Goal: Transaction & Acquisition: Purchase product/service

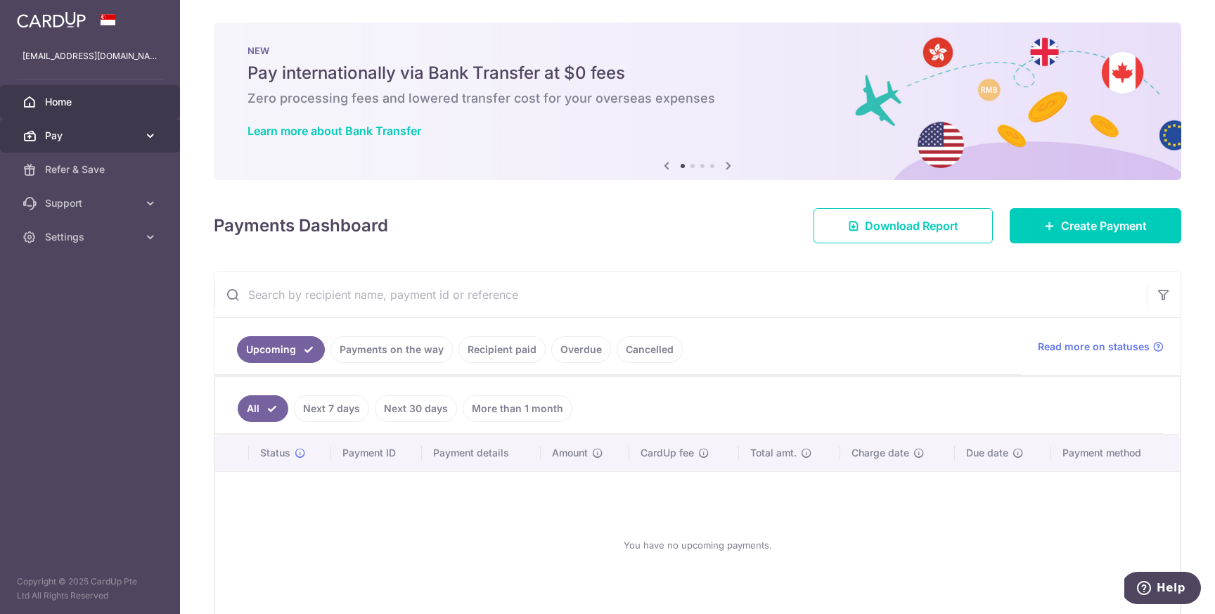
click at [129, 136] on span "Pay" at bounding box center [91, 136] width 93 height 14
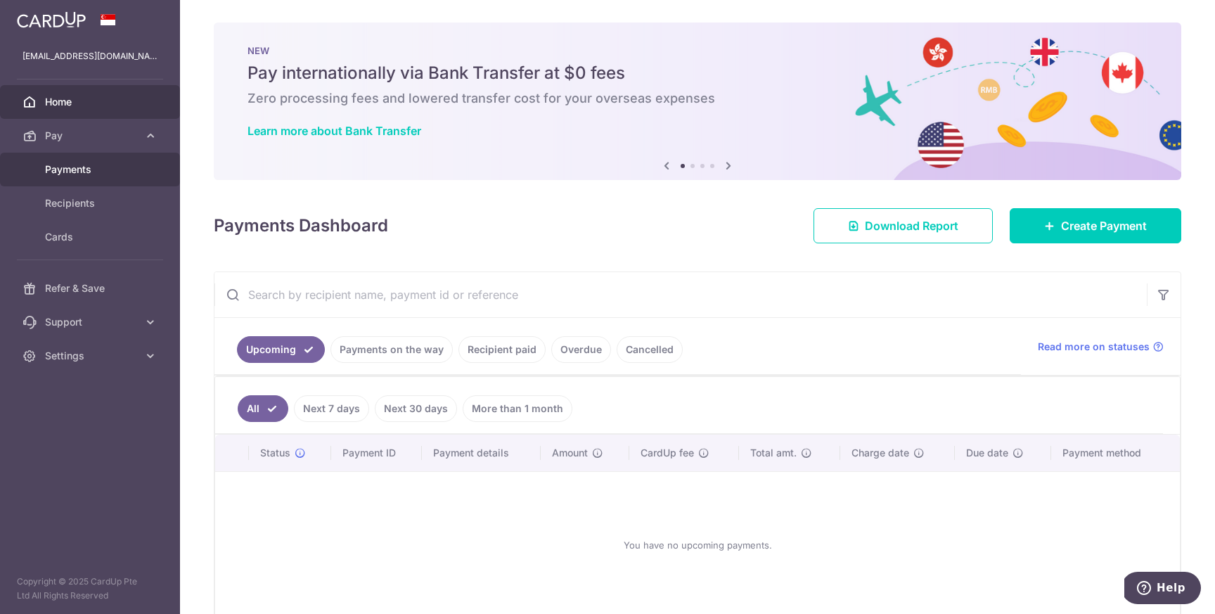
click at [117, 167] on span "Payments" at bounding box center [91, 169] width 93 height 14
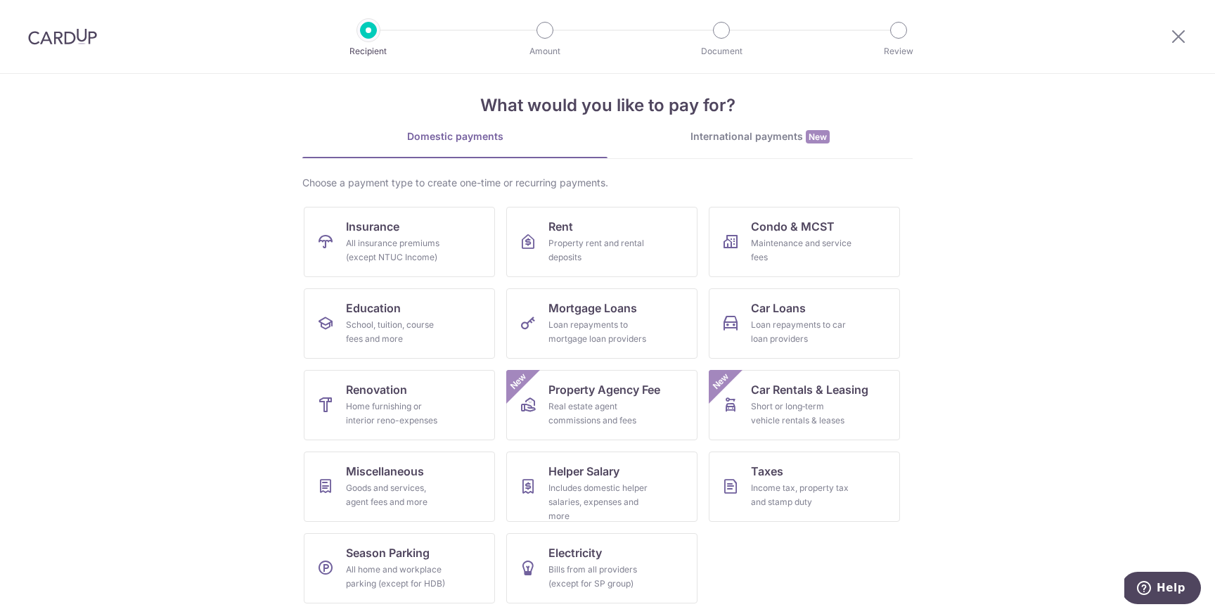
scroll to position [15, 0]
click at [828, 485] on div "Income tax, property tax and stamp duty" at bounding box center [801, 494] width 101 height 28
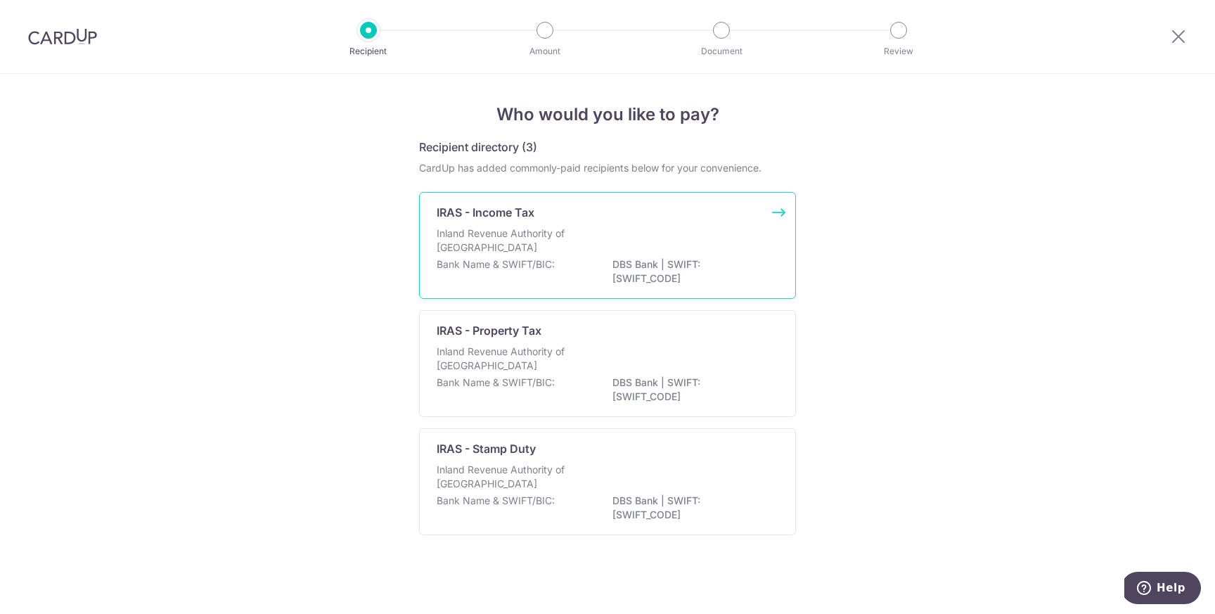
click at [697, 228] on div "Inland Revenue Authority of Singapore" at bounding box center [608, 241] width 342 height 31
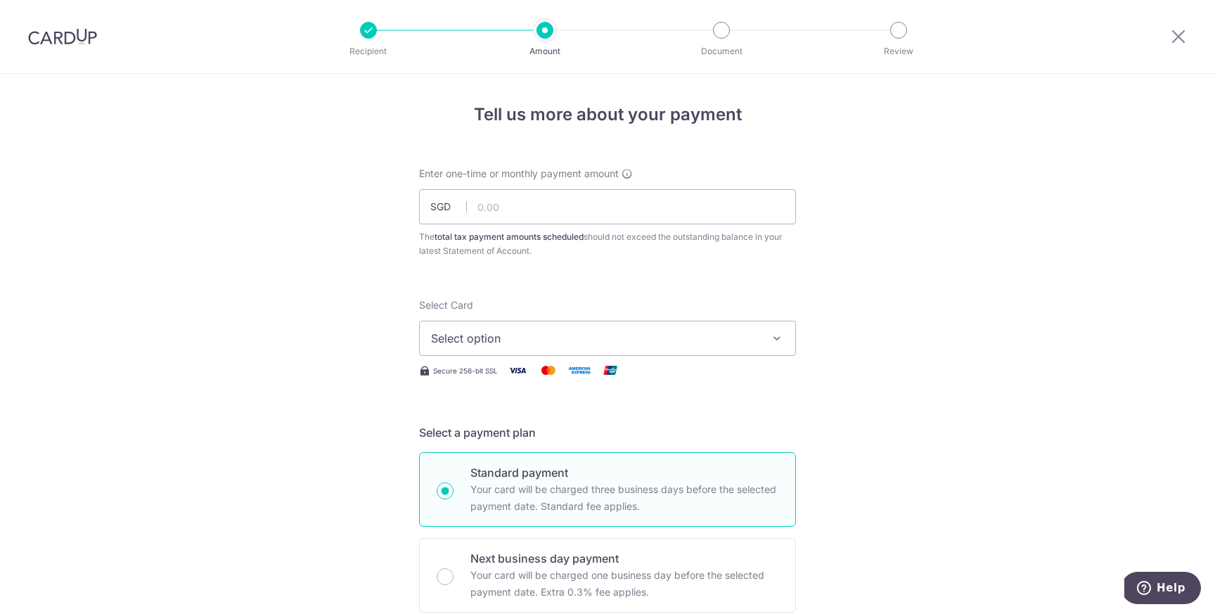
click at [63, 48] on div at bounding box center [62, 36] width 125 height 73
click at [64, 37] on img at bounding box center [62, 36] width 69 height 17
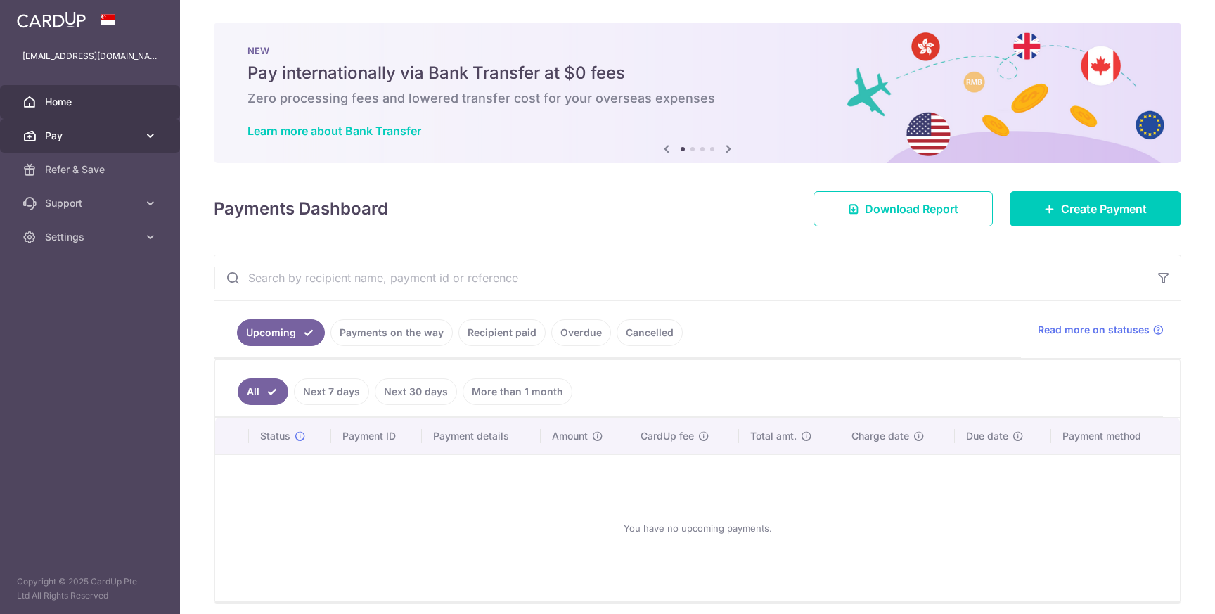
click at [97, 136] on span "Pay" at bounding box center [91, 136] width 93 height 14
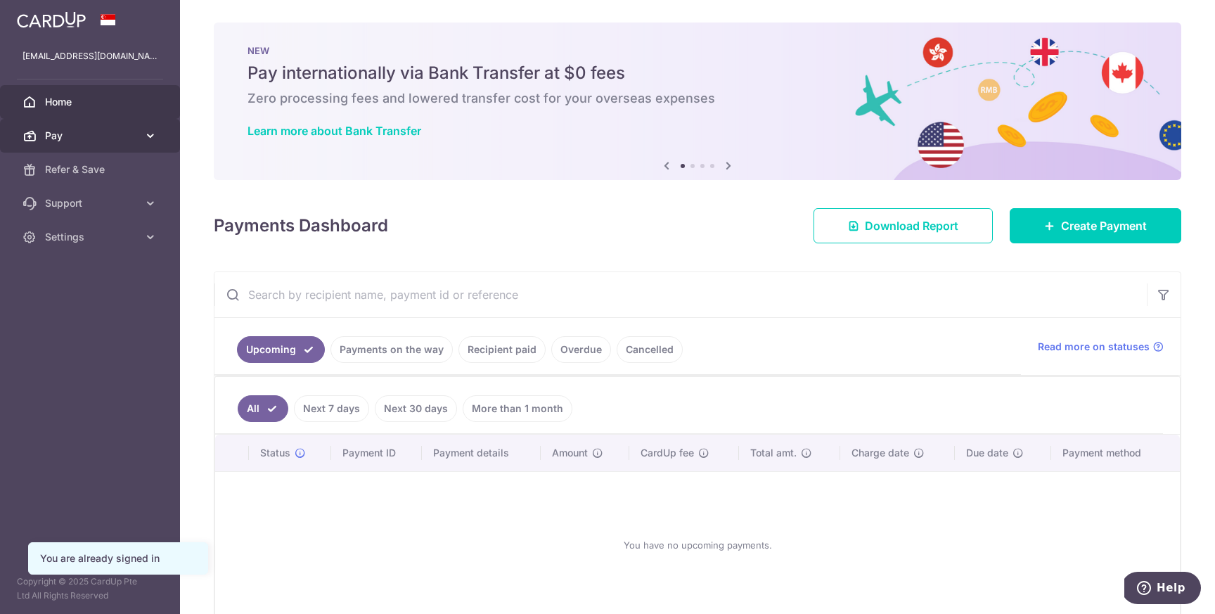
click at [118, 122] on link "Pay" at bounding box center [90, 136] width 180 height 34
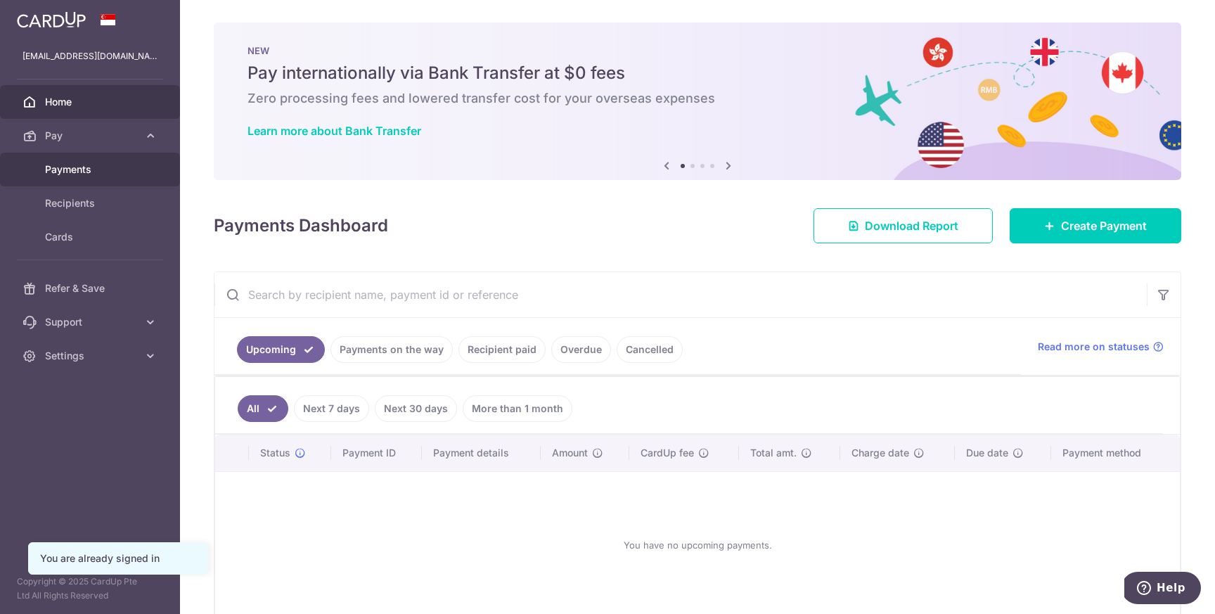
click at [101, 174] on span "Payments" at bounding box center [91, 169] width 93 height 14
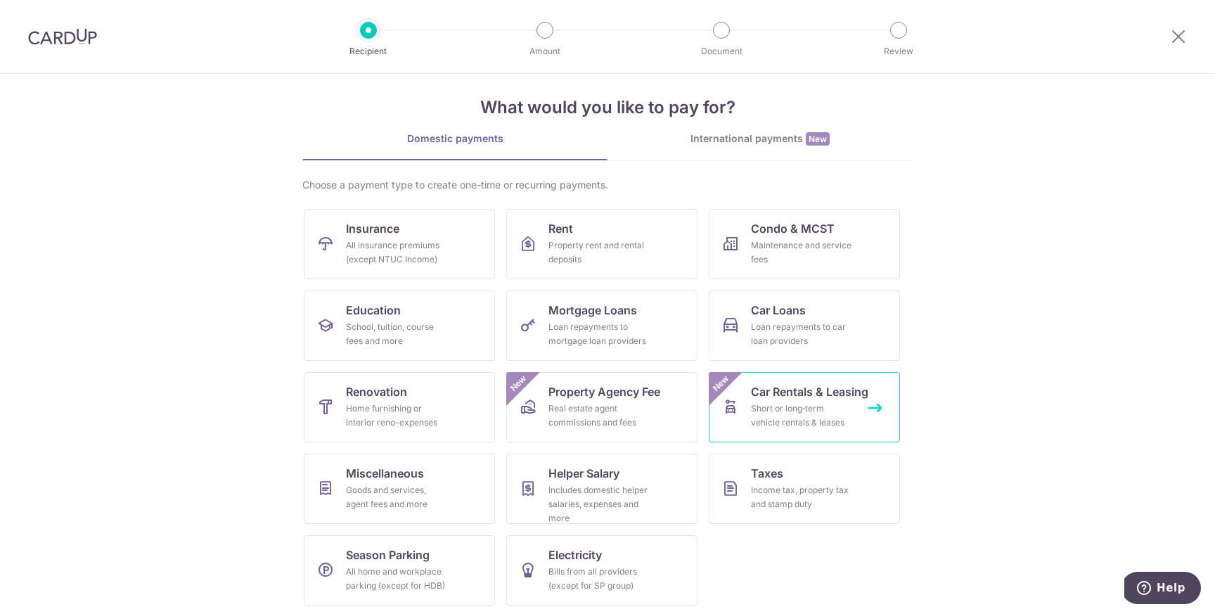
scroll to position [15, 0]
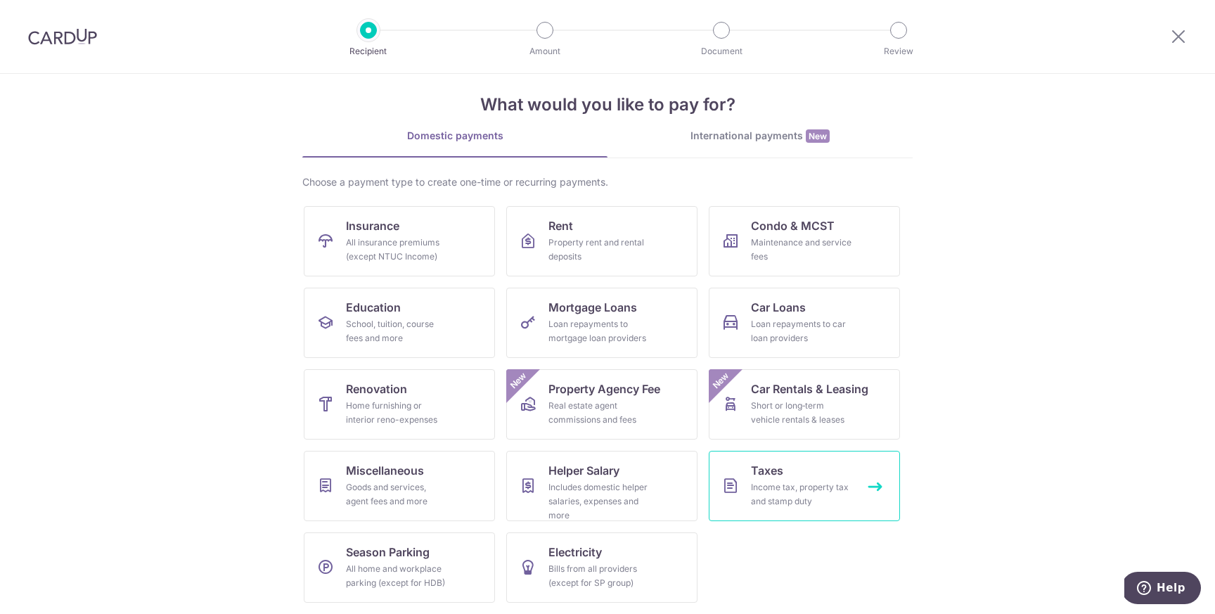
click at [793, 480] on div "Income tax, property tax and stamp duty" at bounding box center [801, 494] width 101 height 28
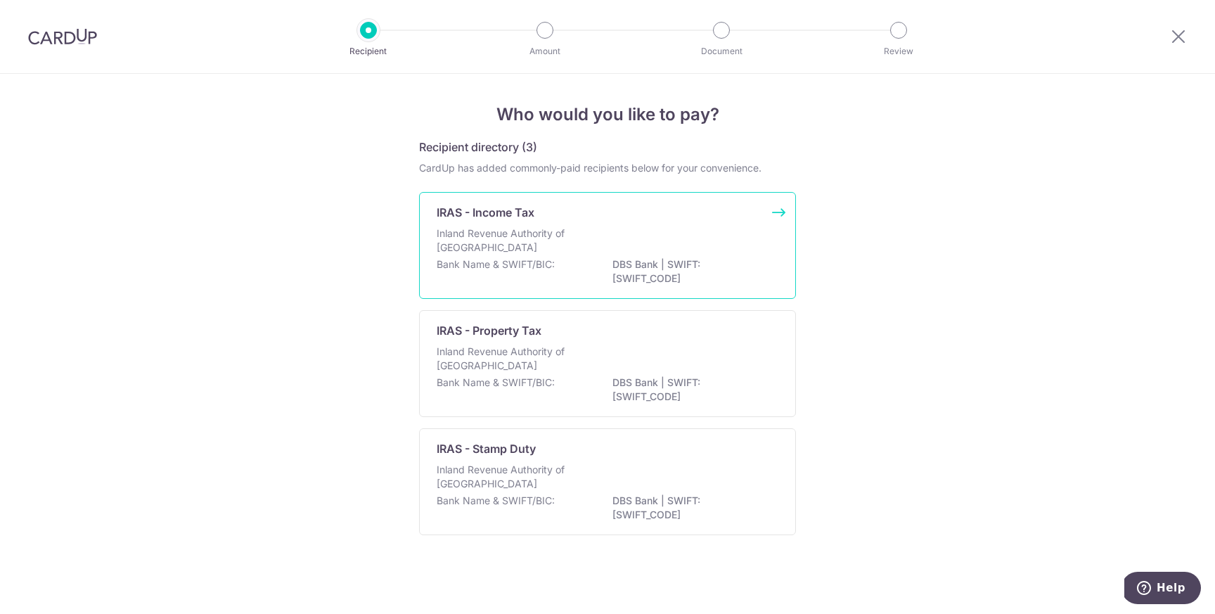
click at [696, 262] on p "DBS Bank | SWIFT: [SWIFT_CODE]" at bounding box center [690, 271] width 157 height 28
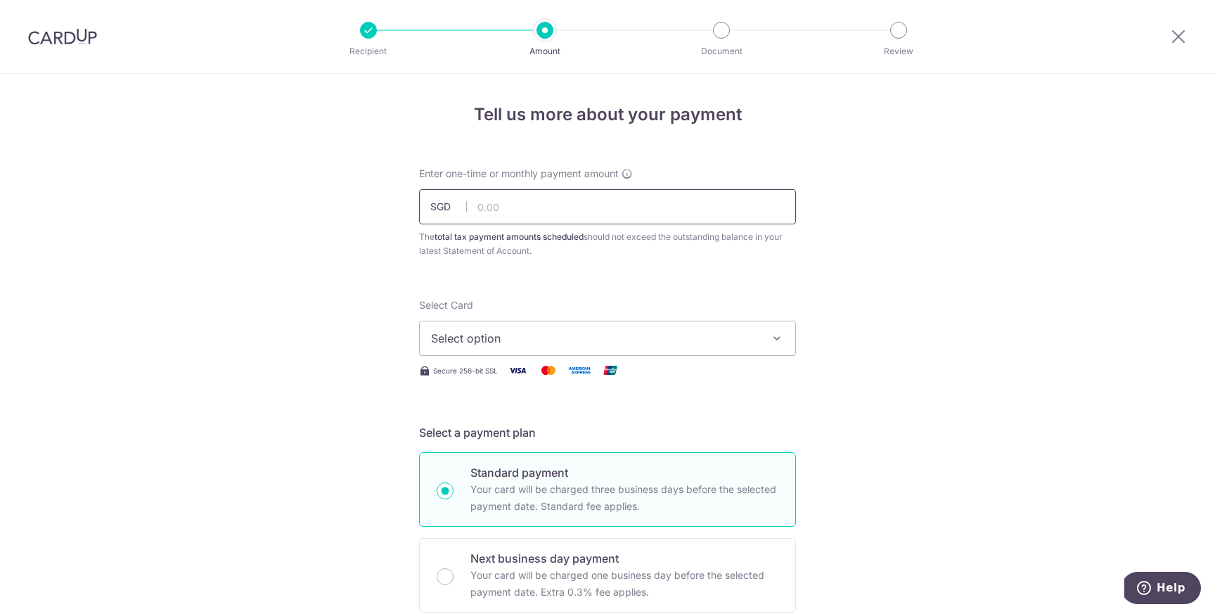
click at [509, 218] on input "text" at bounding box center [607, 206] width 377 height 35
click at [666, 332] on span "Select option" at bounding box center [595, 338] width 328 height 17
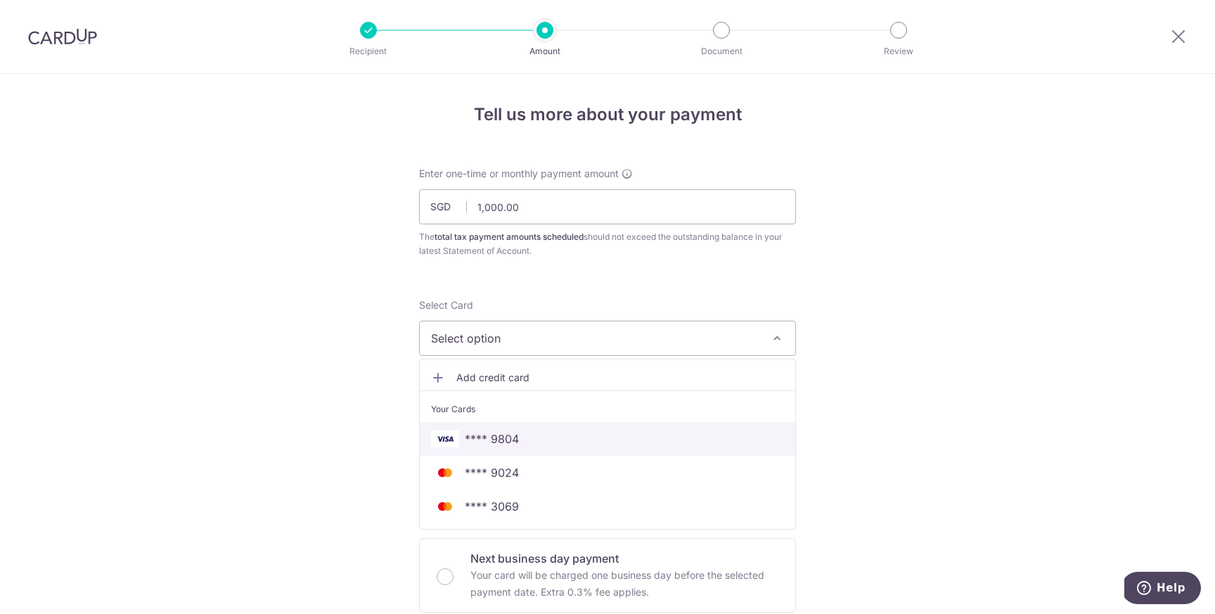
click at [534, 444] on span "**** 9804" at bounding box center [607, 438] width 353 height 17
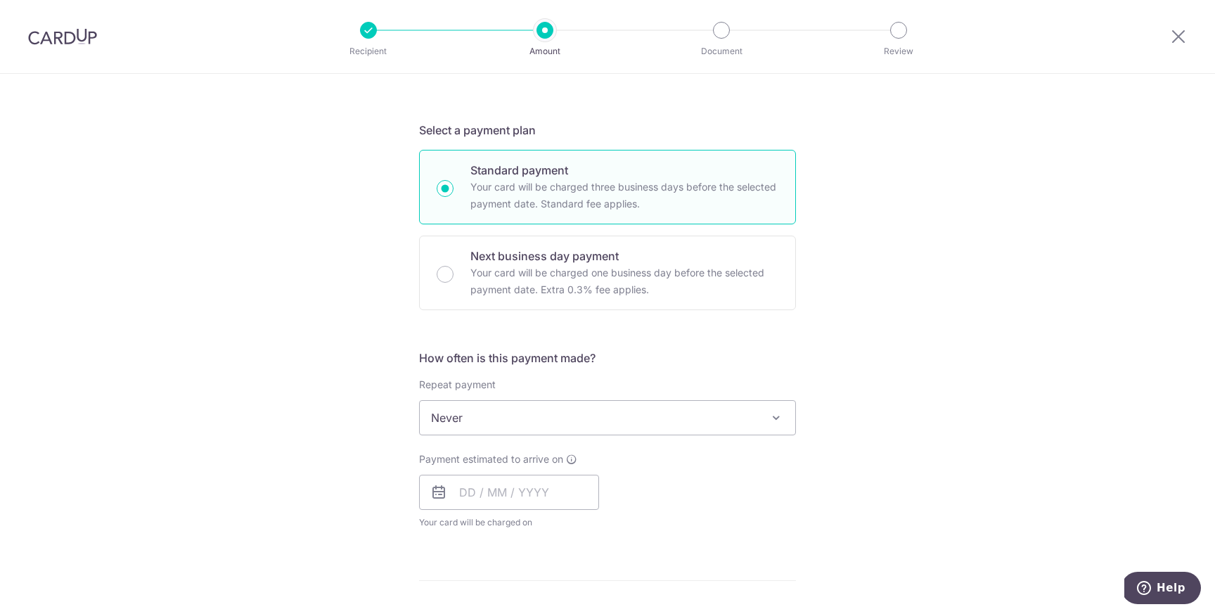
scroll to position [303, 0]
click at [671, 420] on span "Never" at bounding box center [607, 417] width 375 height 34
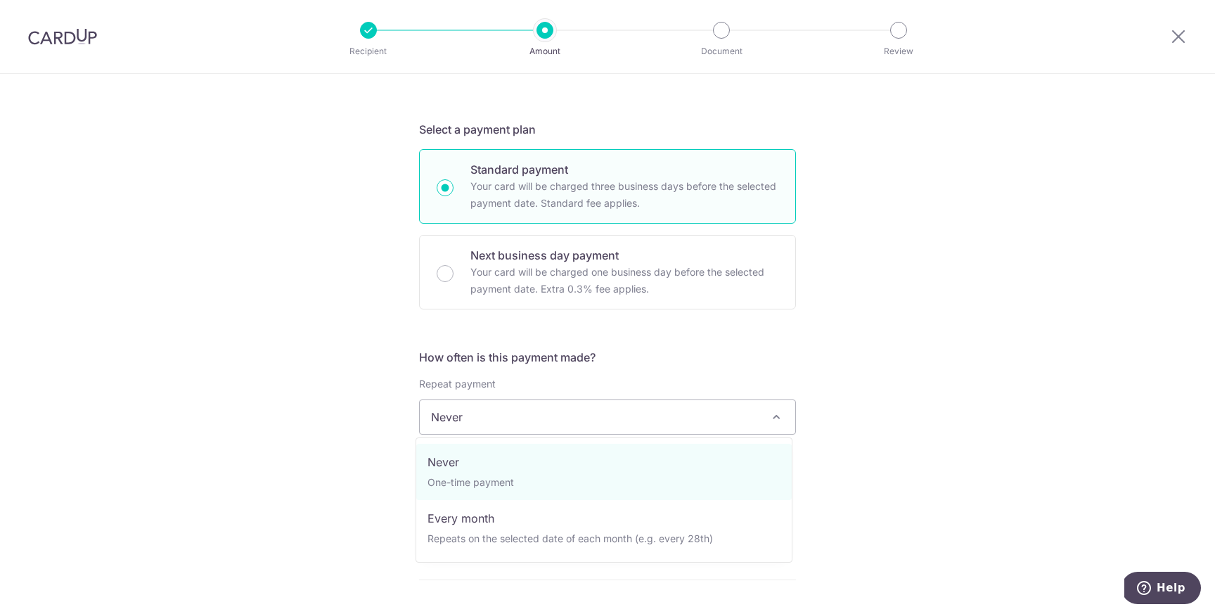
click at [903, 419] on div "Tell us more about your payment Enter one-time or monthly payment amount SGD 1,…" at bounding box center [607, 424] width 1215 height 1306
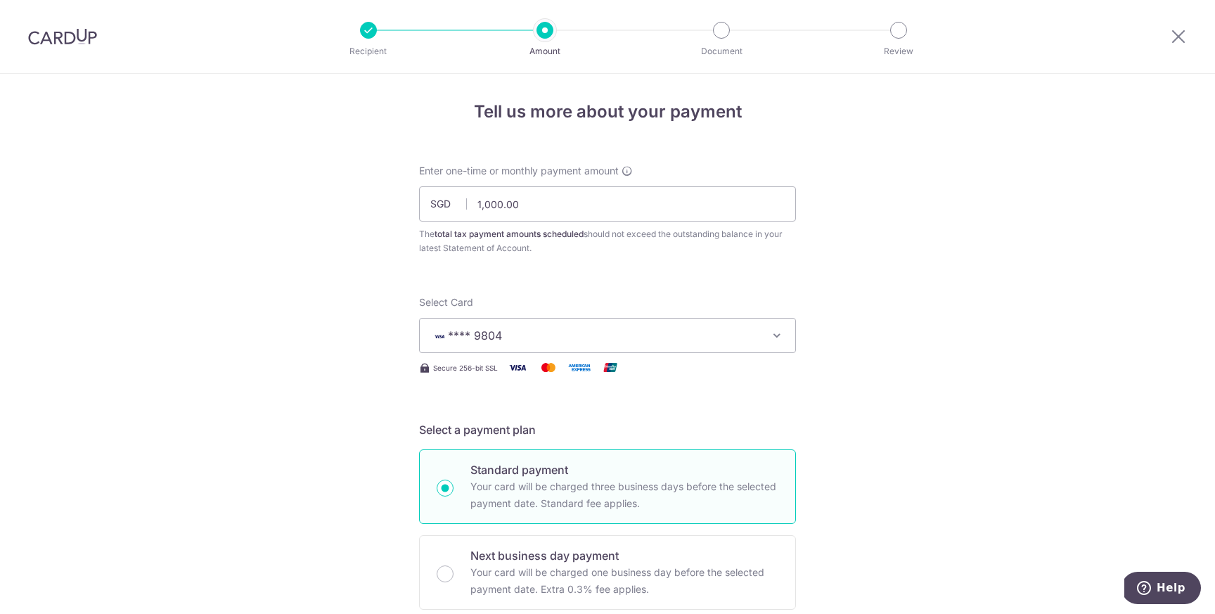
scroll to position [0, 0]
drag, startPoint x: 472, startPoint y: 207, endPoint x: 586, endPoint y: 202, distance: 114.7
click at [586, 202] on input "1,000.00" at bounding box center [607, 206] width 377 height 35
type input "1,000.00"
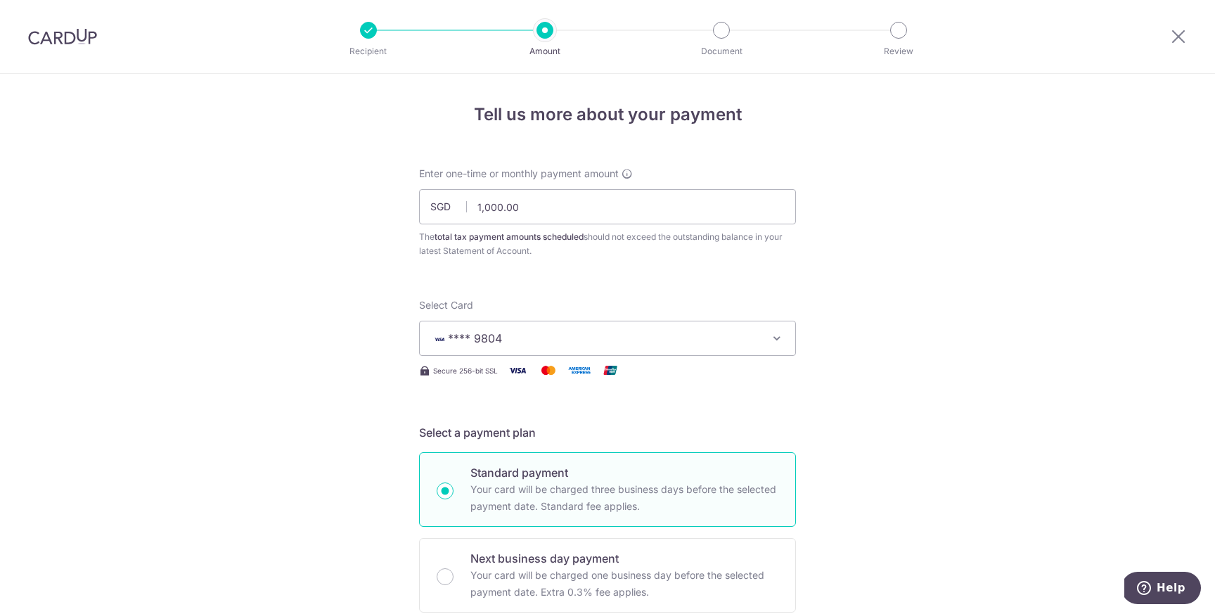
scroll to position [3, 0]
drag, startPoint x: 1019, startPoint y: 191, endPoint x: 1101, endPoint y: 12, distance: 197.3
